Goal: Task Accomplishment & Management: Manage account settings

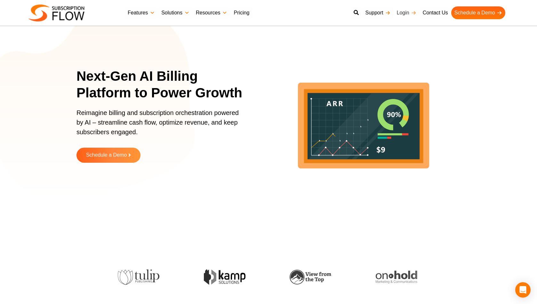
click at [405, 12] on link "Login" at bounding box center [406, 12] width 26 height 13
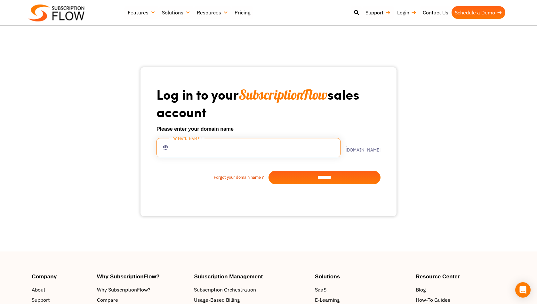
click at [246, 140] on input "text" at bounding box center [248, 147] width 184 height 19
type input "***"
click at [297, 178] on input "*******" at bounding box center [324, 176] width 112 height 13
